Goal: Check status: Check status

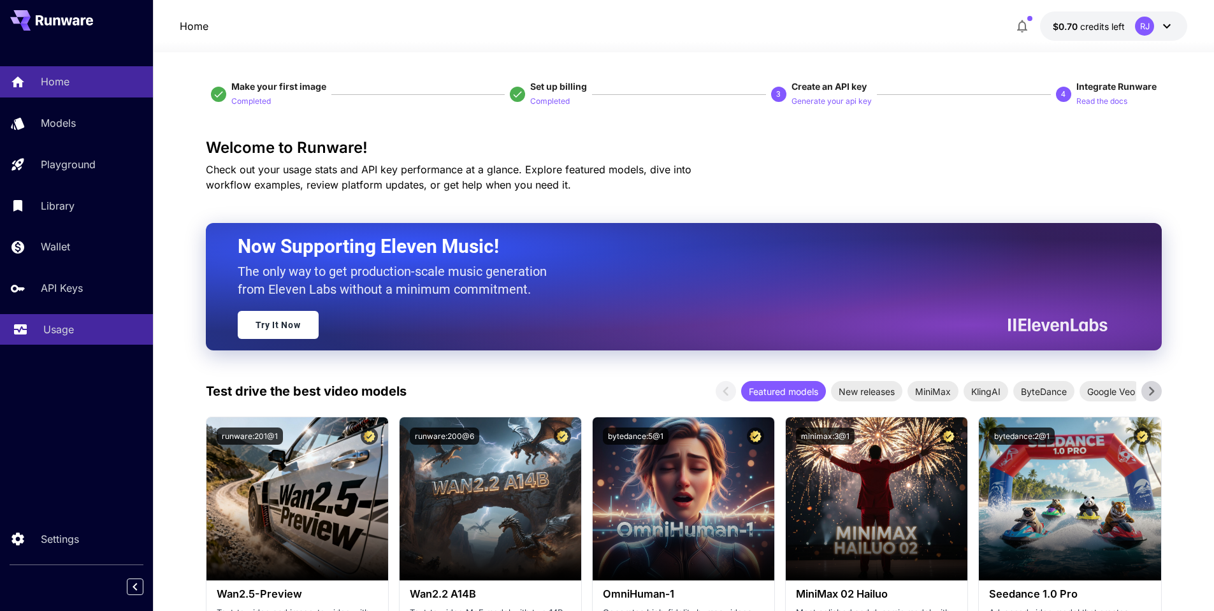
click at [50, 336] on p "Usage" at bounding box center [58, 329] width 31 height 15
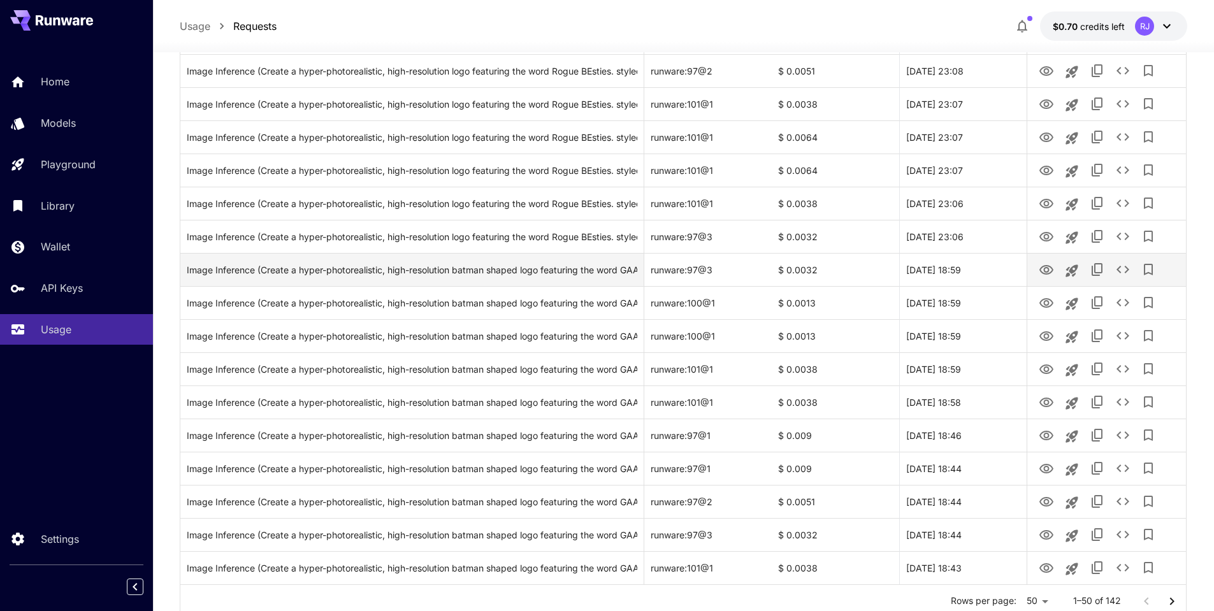
scroll to position [1369, 0]
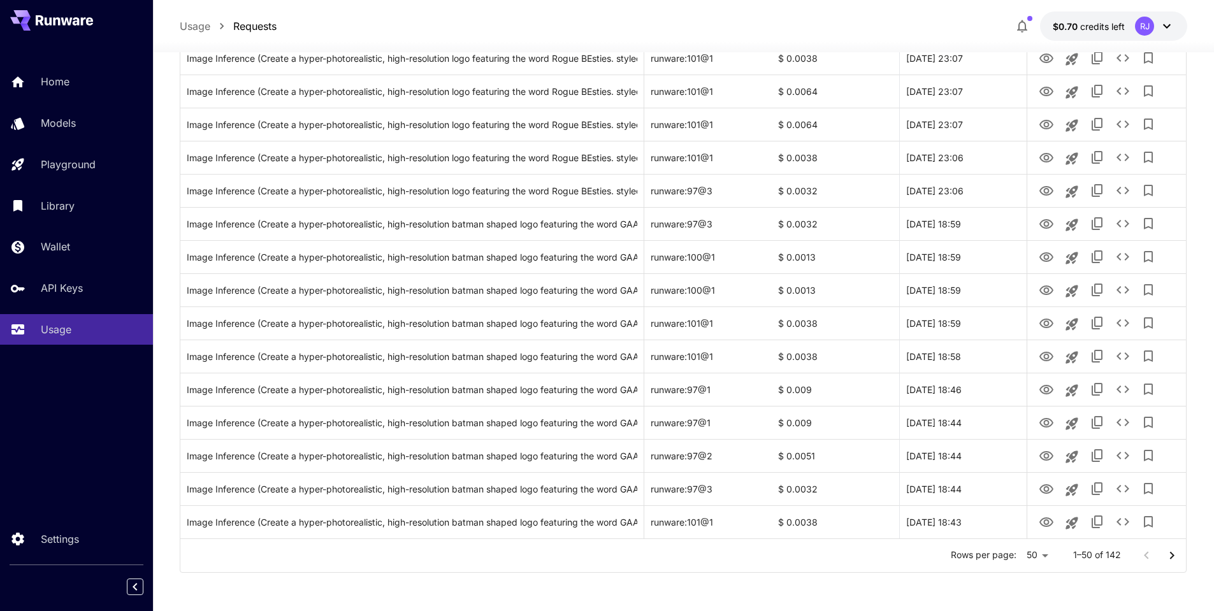
click at [1174, 552] on icon "Go to next page" at bounding box center [1171, 555] width 15 height 15
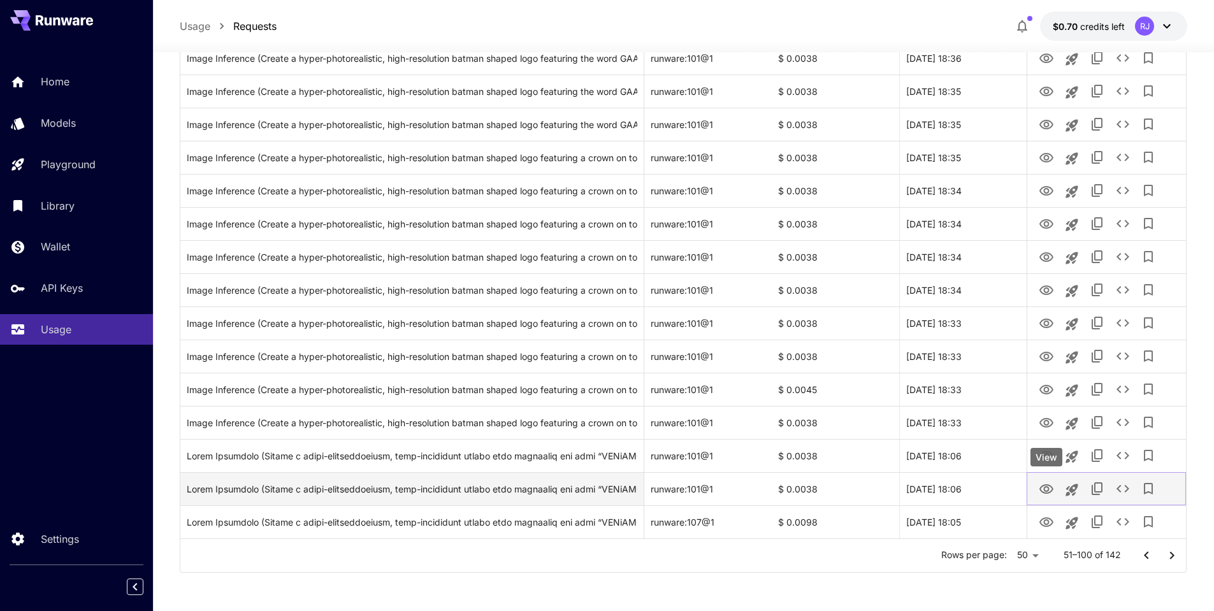
click at [1048, 492] on icon "View" at bounding box center [1046, 489] width 15 height 15
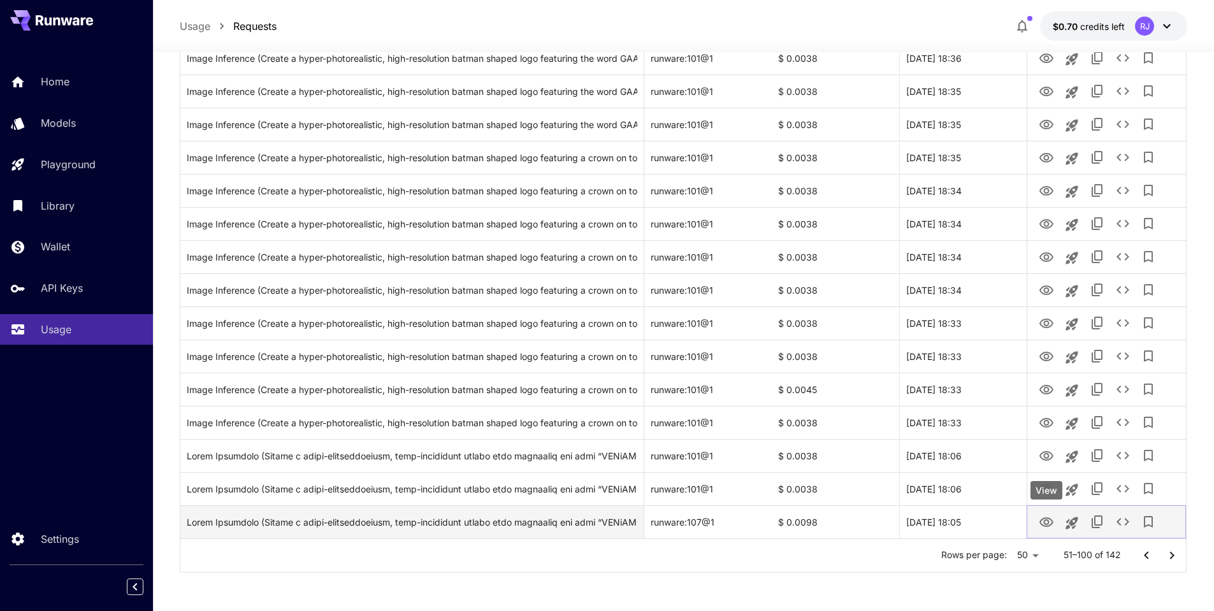
click at [1047, 521] on icon "View" at bounding box center [1046, 522] width 14 height 10
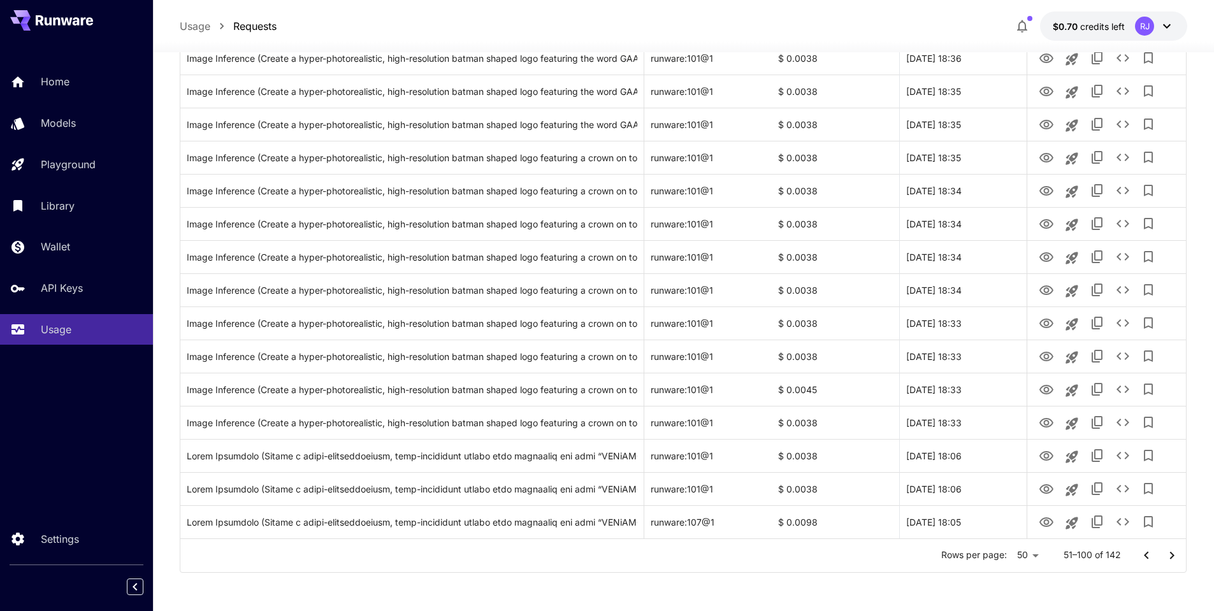
click at [1171, 559] on icon "Go to next page" at bounding box center [1171, 555] width 4 height 8
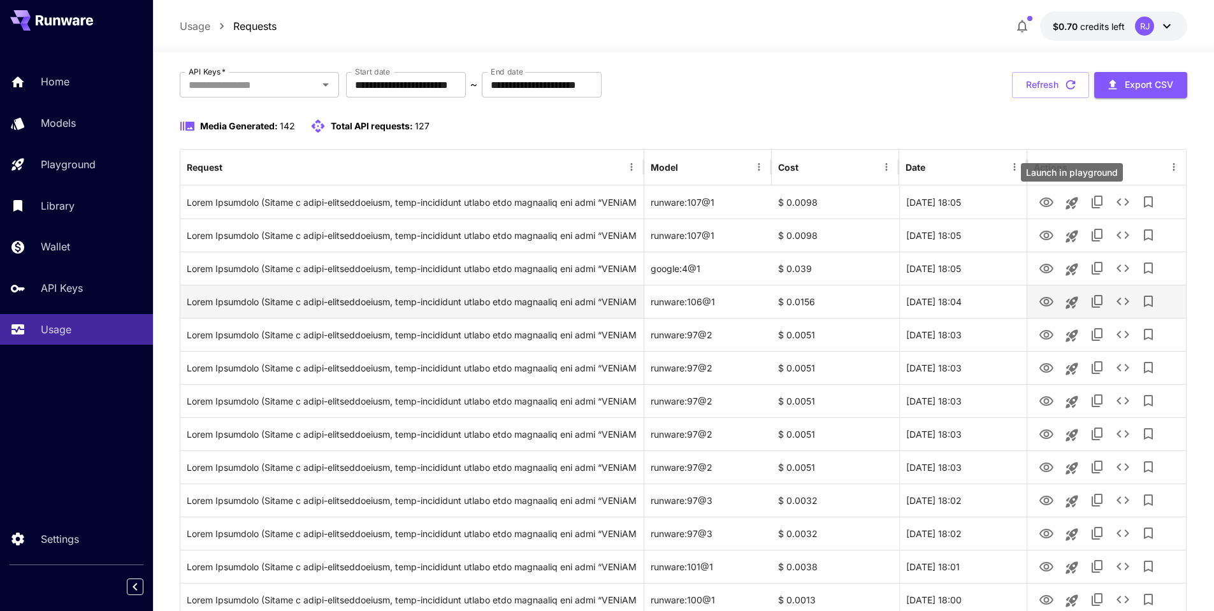
scroll to position [127, 0]
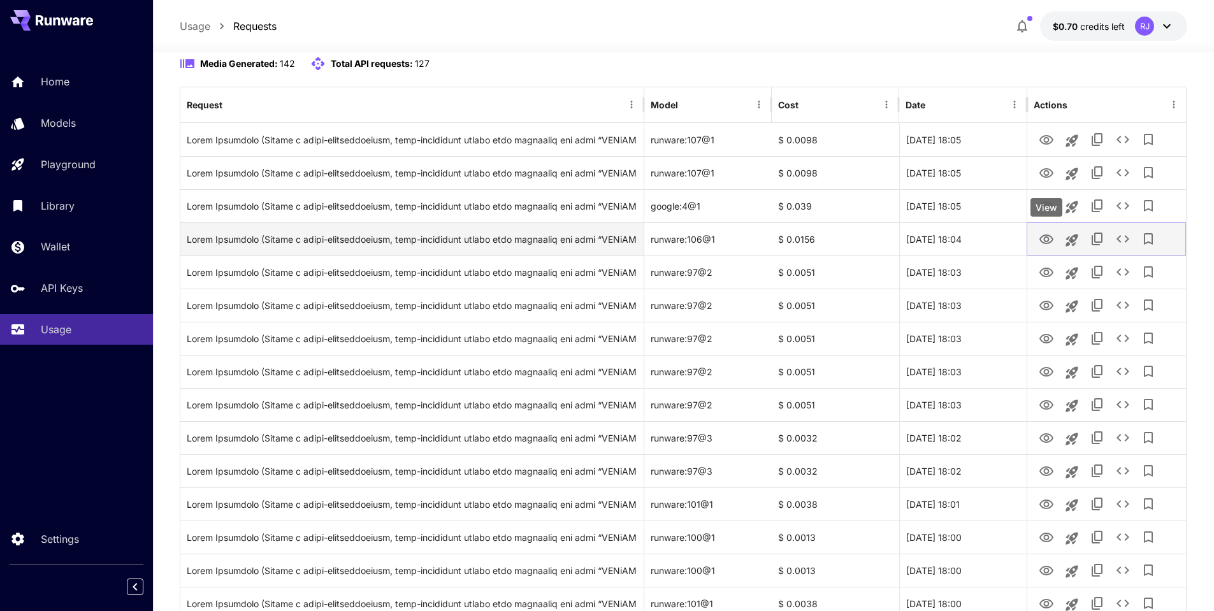
click at [1043, 242] on icon "View" at bounding box center [1046, 240] width 14 height 10
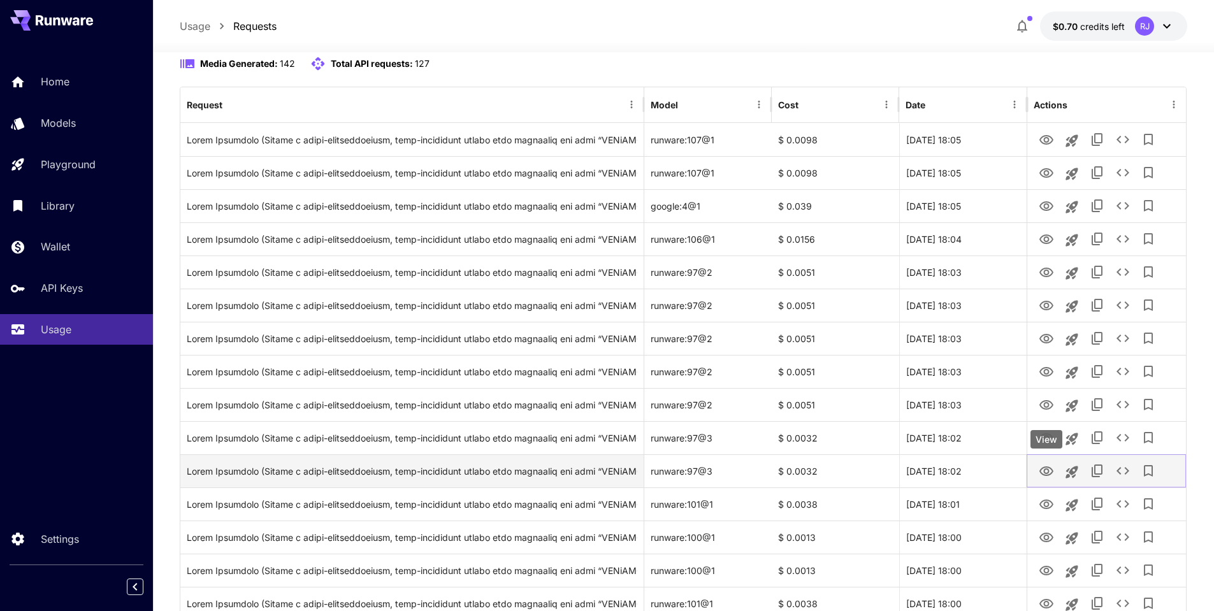
click at [1046, 475] on icon "View" at bounding box center [1046, 471] width 14 height 10
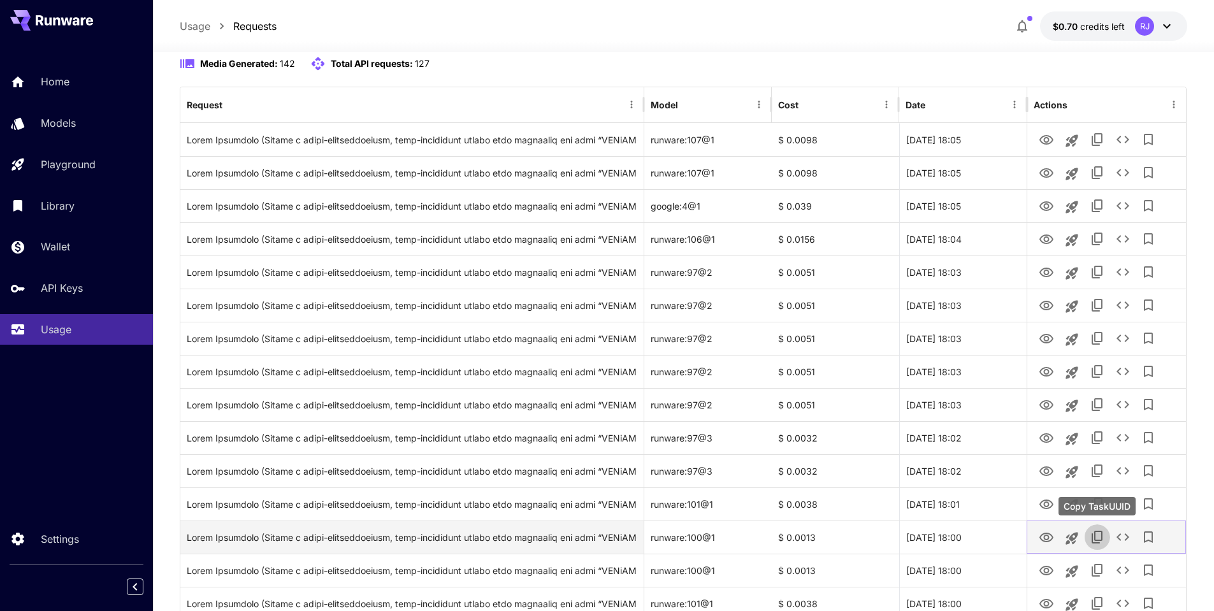
click at [1096, 535] on icon "Copy TaskUUID" at bounding box center [1097, 537] width 15 height 15
click at [534, 539] on div "Click to copy prompt" at bounding box center [412, 537] width 451 height 32
